Goal: Task Accomplishment & Management: Manage account settings

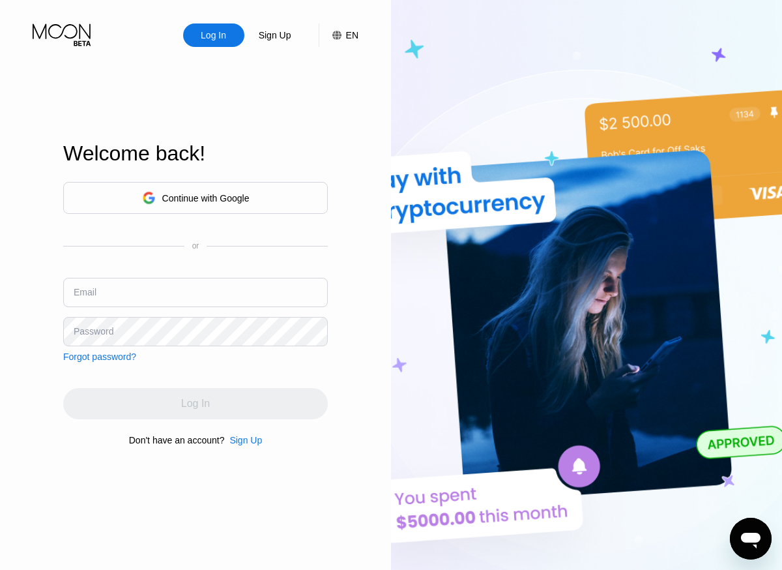
click at [123, 205] on div "Continue with Google" at bounding box center [195, 198] width 265 height 32
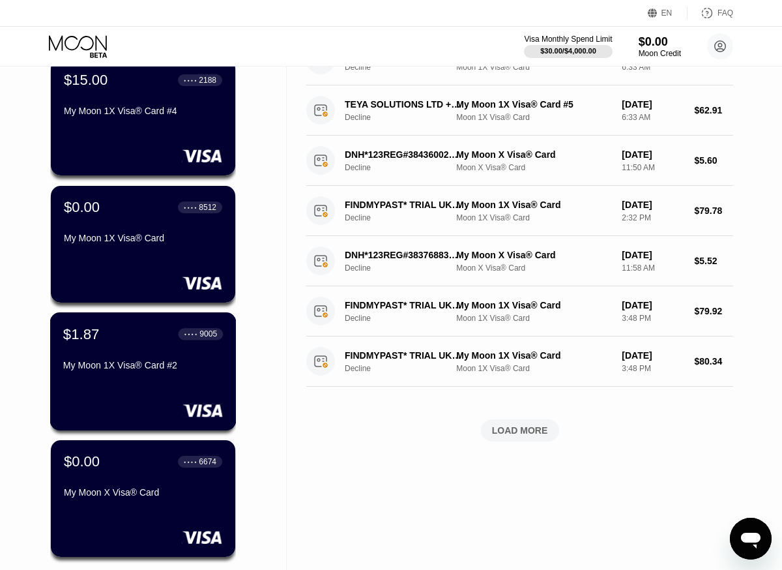
scroll to position [369, 0]
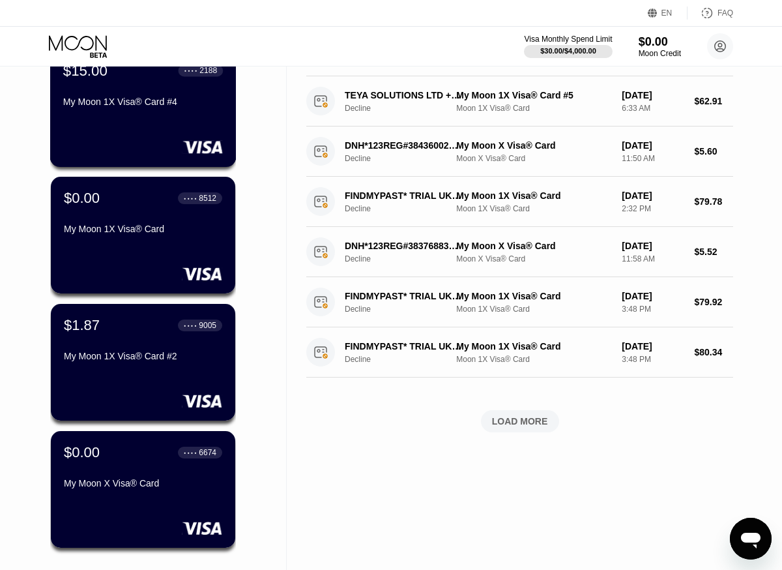
click at [171, 130] on div "$15.00 ● ● ● ● 2188 My Moon 1X Visa® Card #4" at bounding box center [143, 108] width 186 height 118
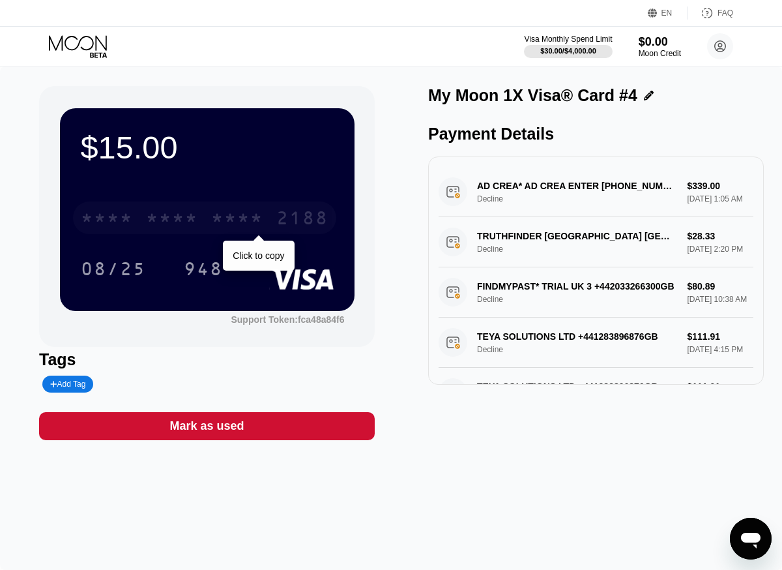
click at [135, 218] on div "* * * * * * * * * * * * 2188" at bounding box center [204, 217] width 263 height 33
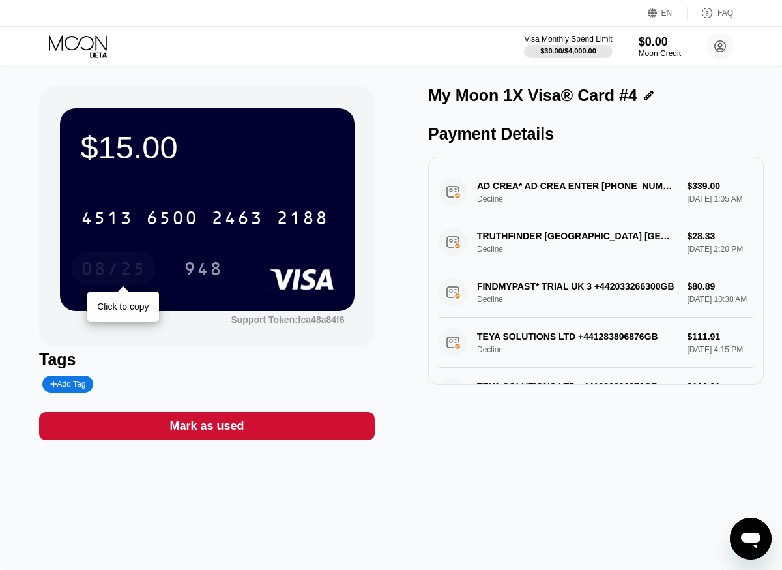
click at [90, 272] on div "08/25" at bounding box center [113, 270] width 65 height 21
click at [191, 279] on div "948" at bounding box center [203, 270] width 39 height 21
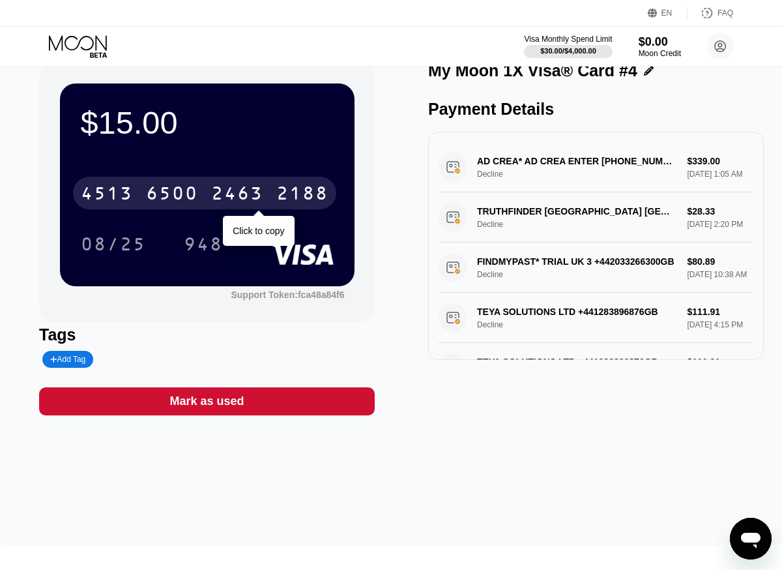
scroll to position [16, 0]
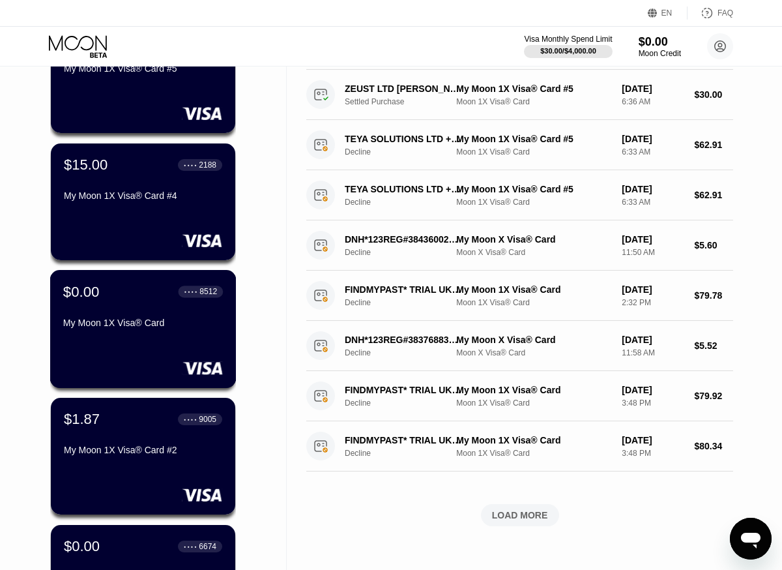
scroll to position [285, 0]
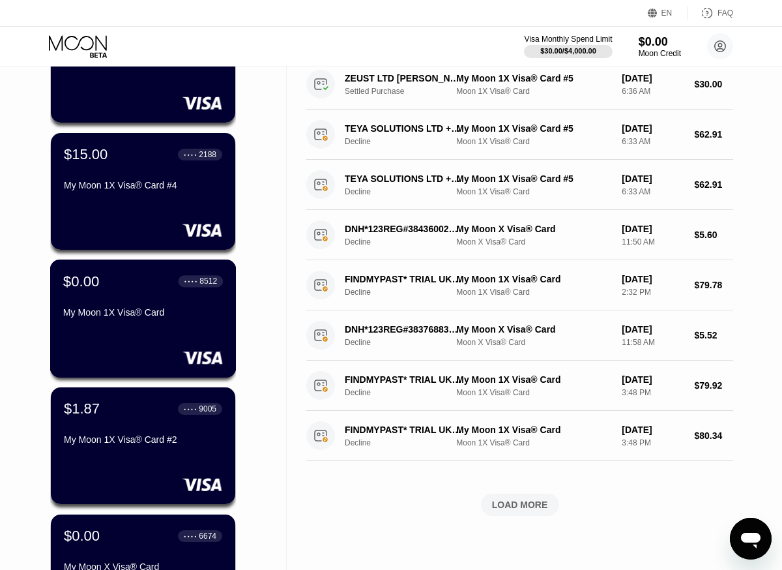
click at [147, 327] on div "$0.00 ● ● ● ● 8512 My Moon 1X Visa® Card" at bounding box center [143, 318] width 186 height 118
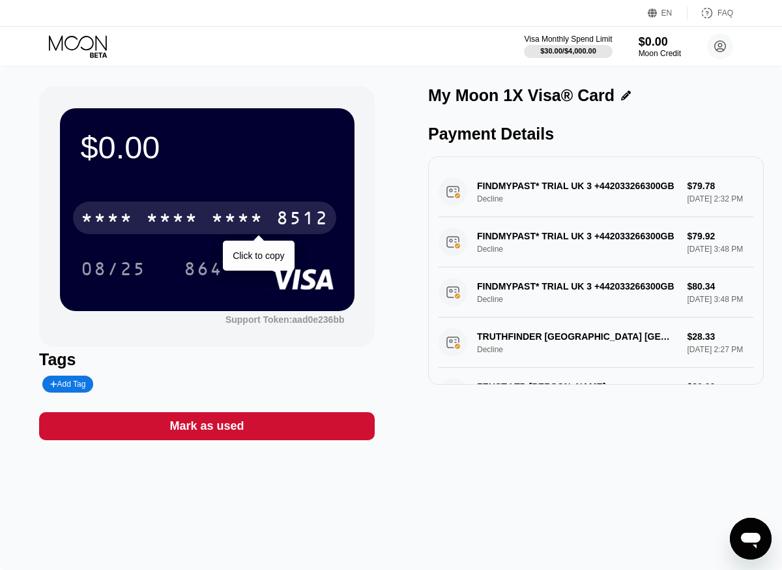
click at [179, 232] on div "* * * * * * * * * * * * 8512" at bounding box center [204, 217] width 263 height 33
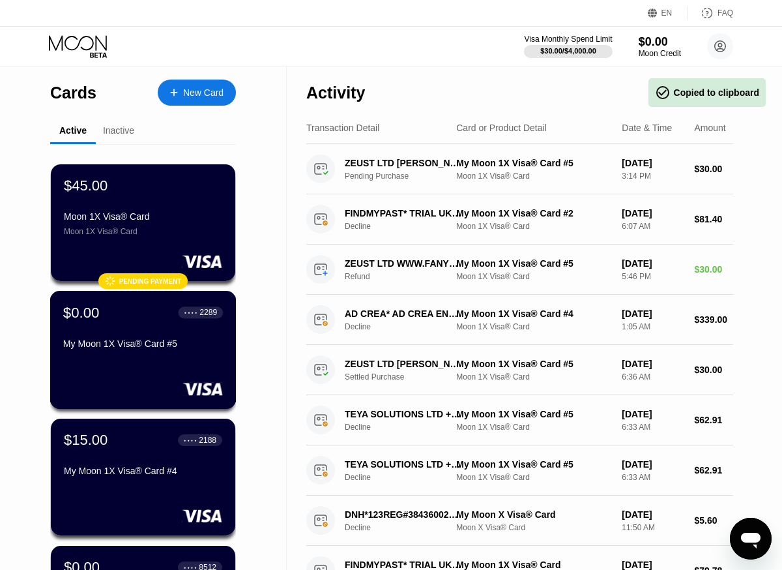
click at [107, 339] on div "My Moon 1X Visa® Card #5" at bounding box center [143, 343] width 160 height 10
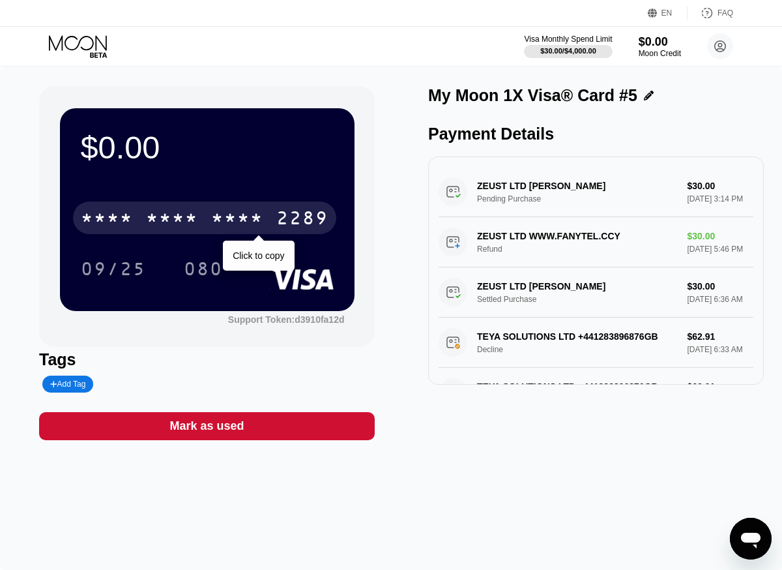
drag, startPoint x: 182, startPoint y: 233, endPoint x: 261, endPoint y: 196, distance: 88.1
click at [182, 233] on div "* * * * * * * * * * * * 2289" at bounding box center [204, 217] width 263 height 33
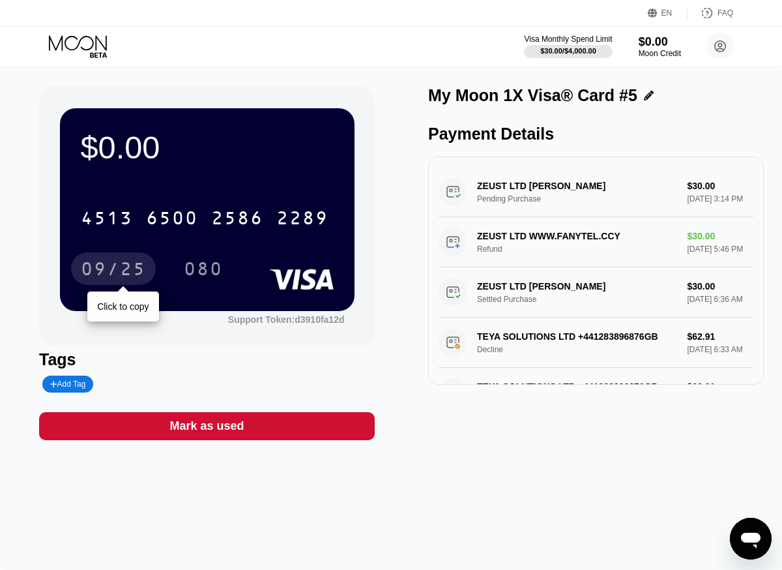
click at [93, 284] on div "09/25" at bounding box center [113, 268] width 85 height 33
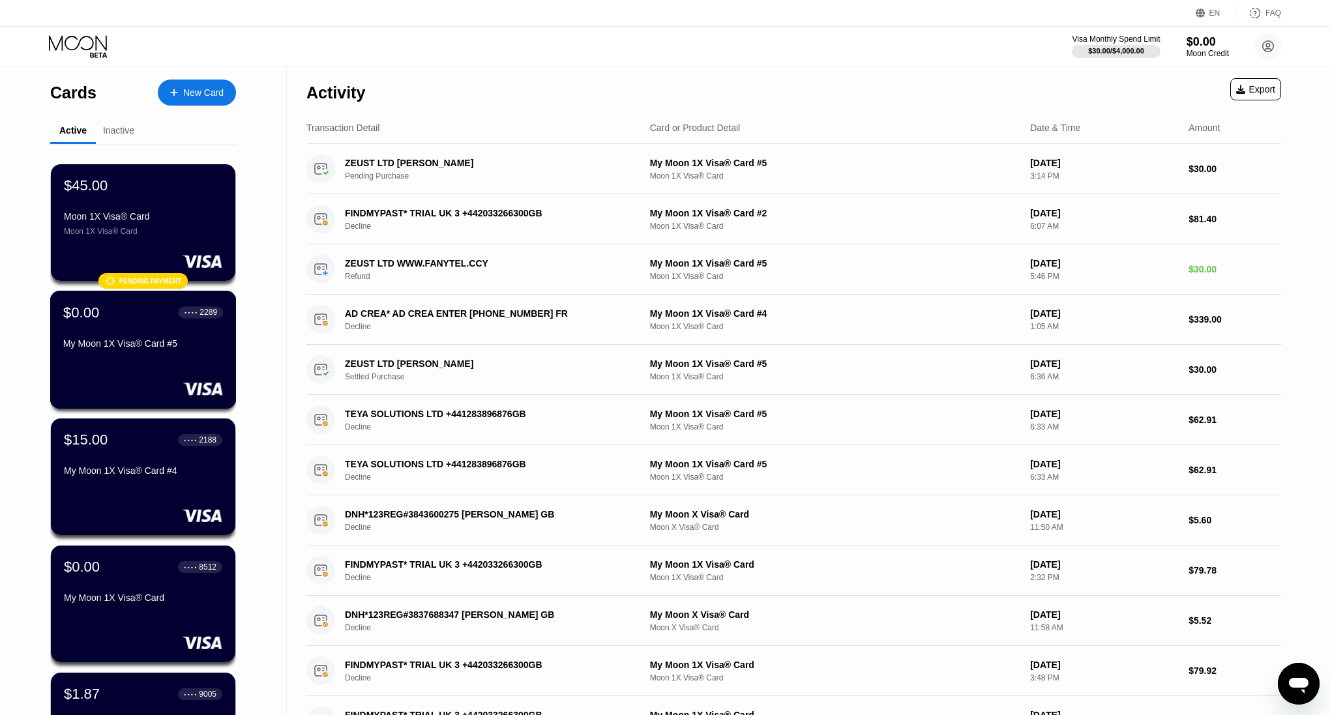
click at [156, 386] on div at bounding box center [143, 388] width 160 height 13
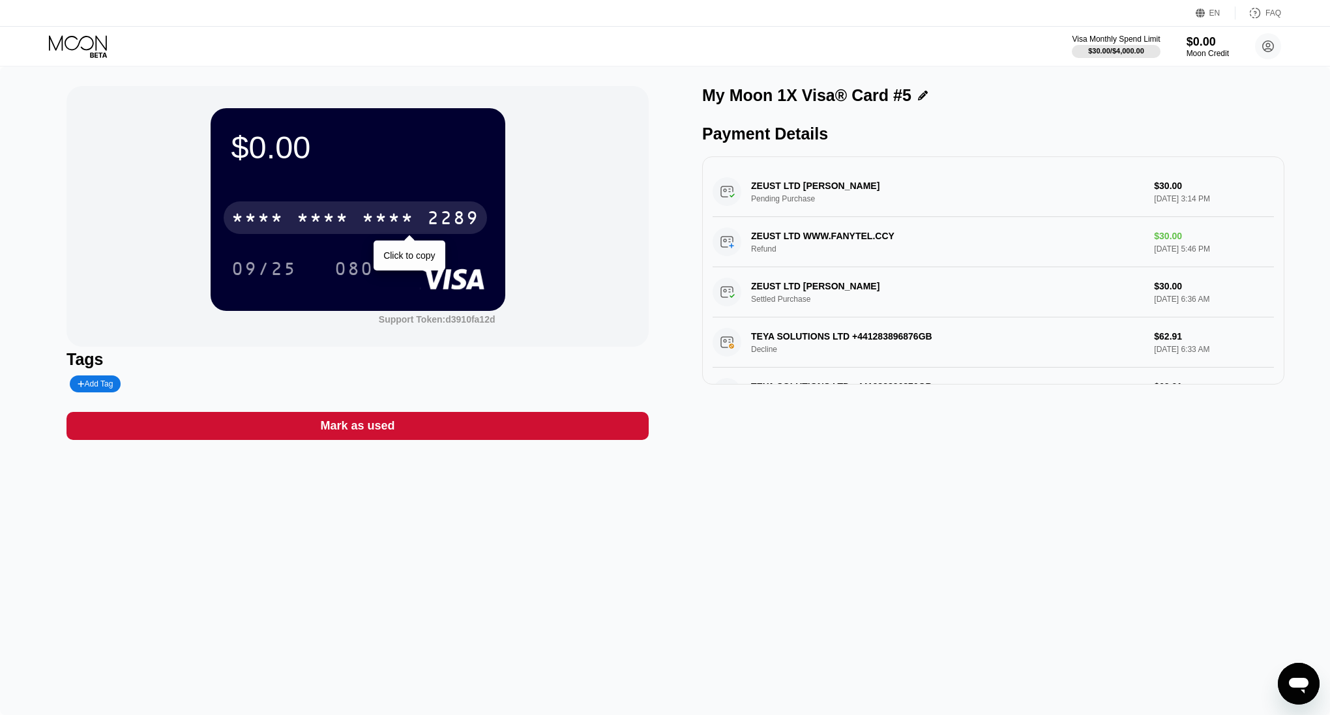
click at [445, 232] on div "* * * * * * * * * * * * 2289" at bounding box center [355, 217] width 263 height 33
